Goal: Transaction & Acquisition: Purchase product/service

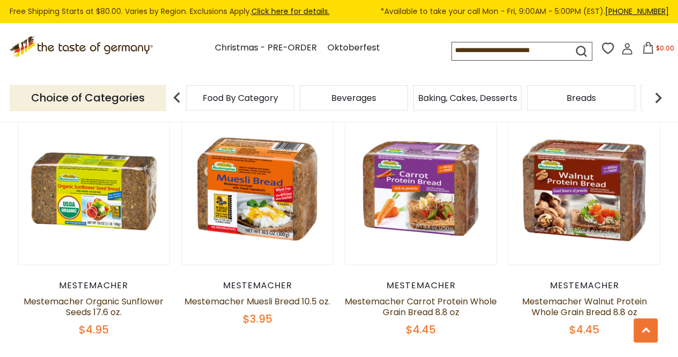
scroll to position [652, 0]
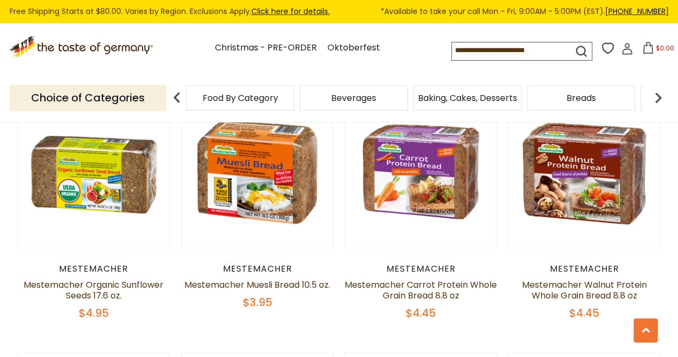
drag, startPoint x: 683, startPoint y: 53, endPoint x: 685, endPoint y: 164, distance: 111.0
click at [678, 164] on html "star arrow-up arrow-left arrow-right close arrow-down search check-mark plus mi…" at bounding box center [339, 337] width 678 height 1963
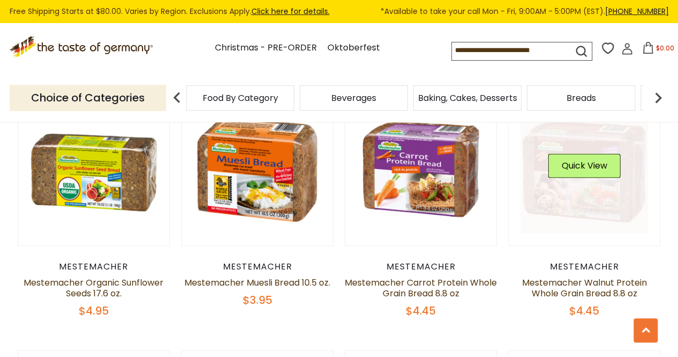
click at [563, 145] on link at bounding box center [585, 170] width 128 height 128
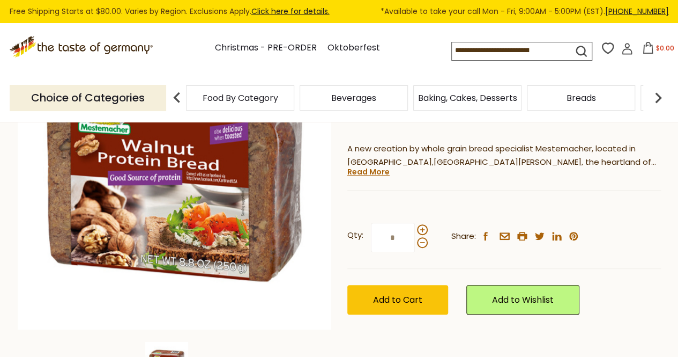
scroll to position [161, 0]
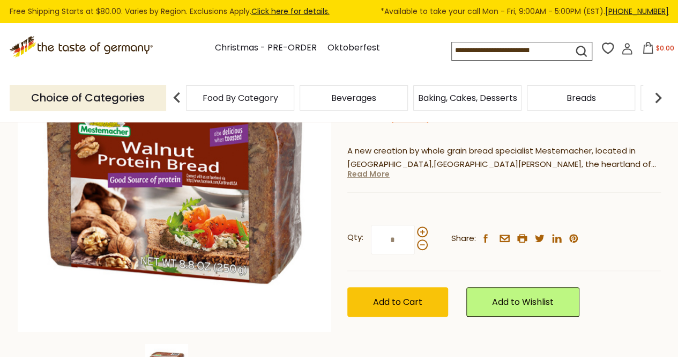
click at [374, 174] on link "Read More" at bounding box center [369, 173] width 42 height 11
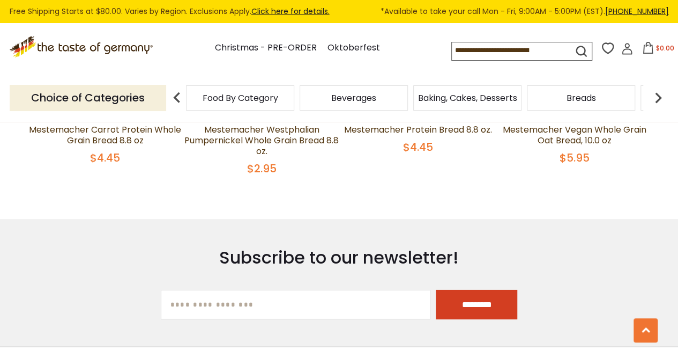
scroll to position [1448, 0]
